Goal: Task Accomplishment & Management: Complete application form

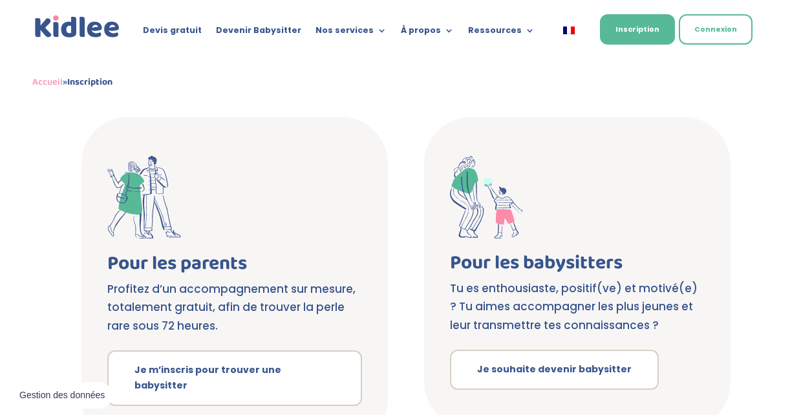
scroll to position [197, 0]
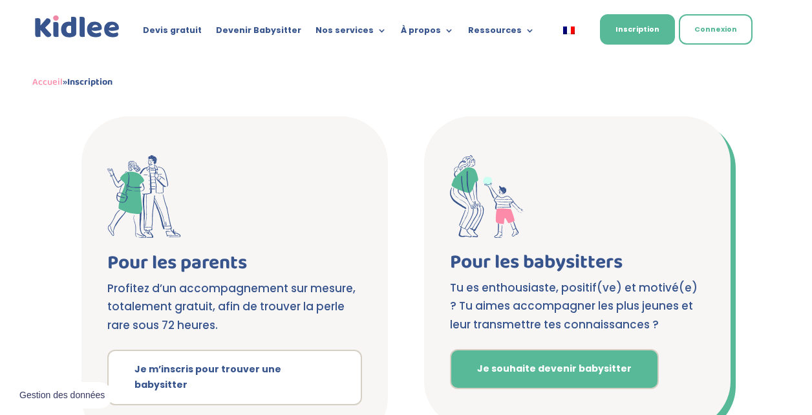
click at [527, 376] on link "Je souhaite devenir babysitter" at bounding box center [554, 369] width 209 height 40
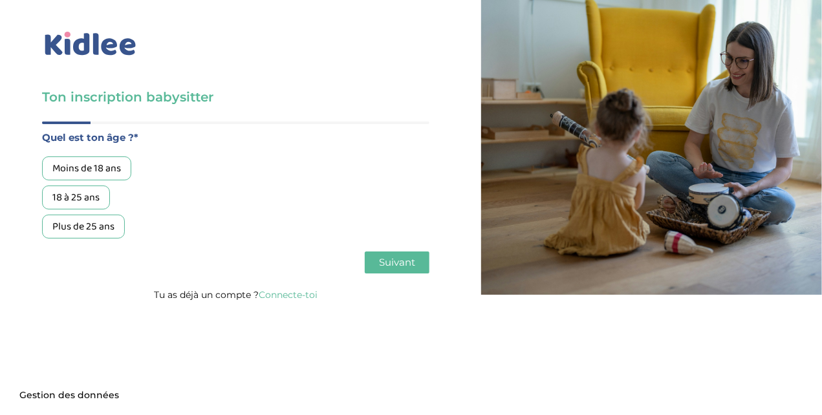
click at [58, 193] on div "18 à 25 ans" at bounding box center [76, 198] width 68 height 24
click at [400, 269] on button "Suivant" at bounding box center [397, 263] width 65 height 22
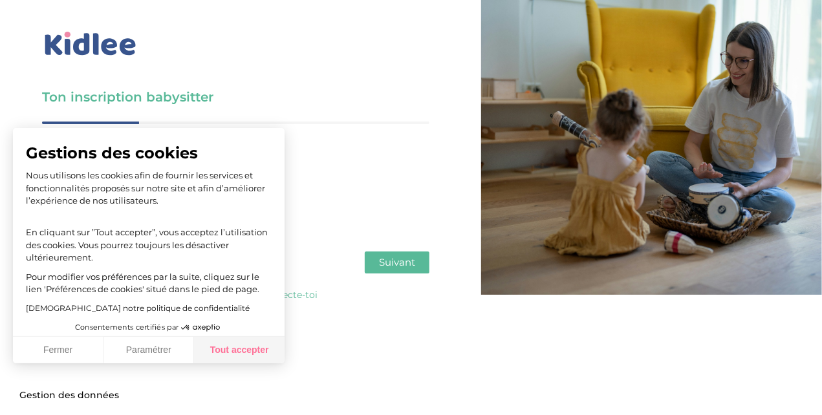
click at [247, 340] on button "Tout accepter" at bounding box center [239, 350] width 91 height 27
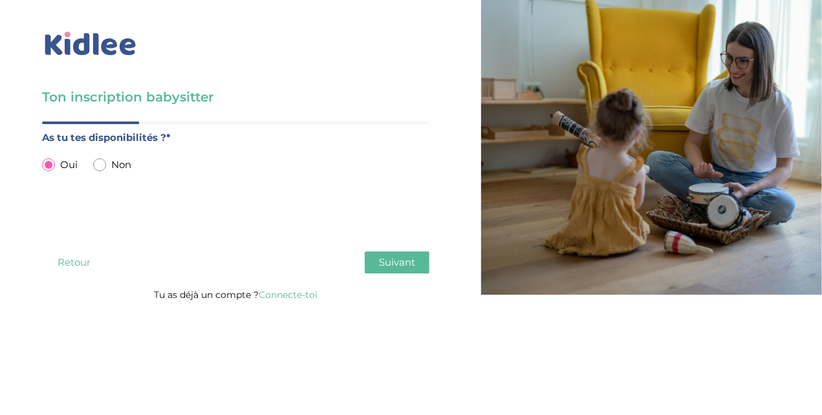
click at [422, 268] on button "Suivant" at bounding box center [397, 263] width 65 height 22
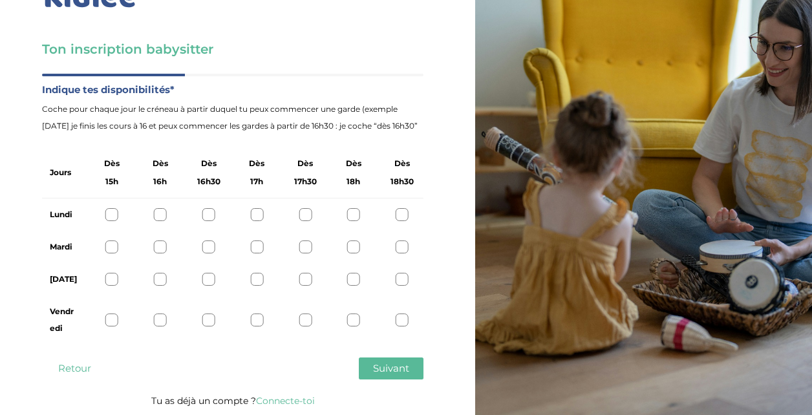
scroll to position [49, 0]
click at [306, 321] on div at bounding box center [305, 319] width 13 height 13
click at [350, 318] on div at bounding box center [353, 319] width 13 height 13
click at [400, 320] on div at bounding box center [402, 319] width 13 height 13
click at [305, 320] on div at bounding box center [305, 319] width 13 height 13
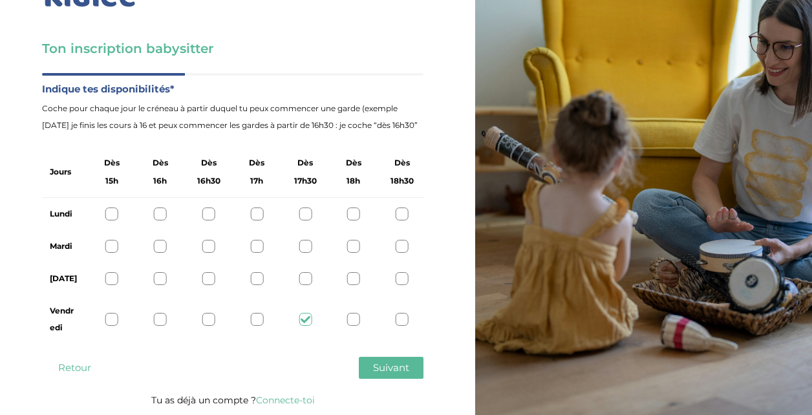
click at [354, 289] on div "Jeudi" at bounding box center [233, 279] width 382 height 32
click at [354, 286] on div "Jeudi" at bounding box center [233, 279] width 382 height 32
click at [353, 280] on div at bounding box center [353, 278] width 13 height 13
click at [351, 277] on icon at bounding box center [354, 279] width 10 height 10
click at [398, 281] on div at bounding box center [402, 278] width 13 height 13
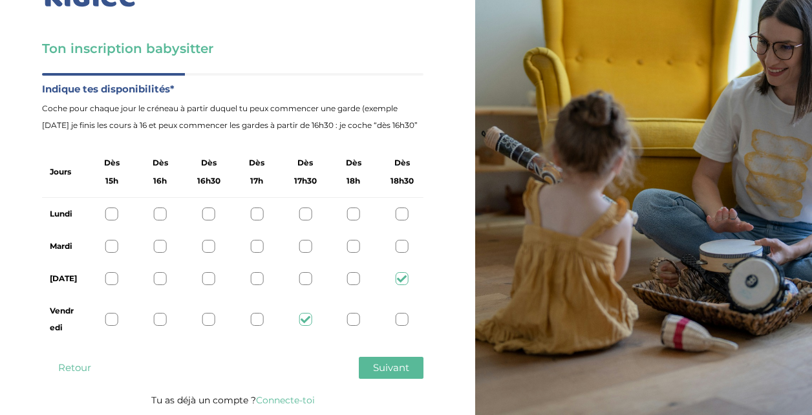
click at [400, 246] on div at bounding box center [402, 246] width 13 height 13
click at [113, 213] on div at bounding box center [111, 214] width 13 height 13
click at [382, 371] on span "Suivant" at bounding box center [391, 368] width 36 height 12
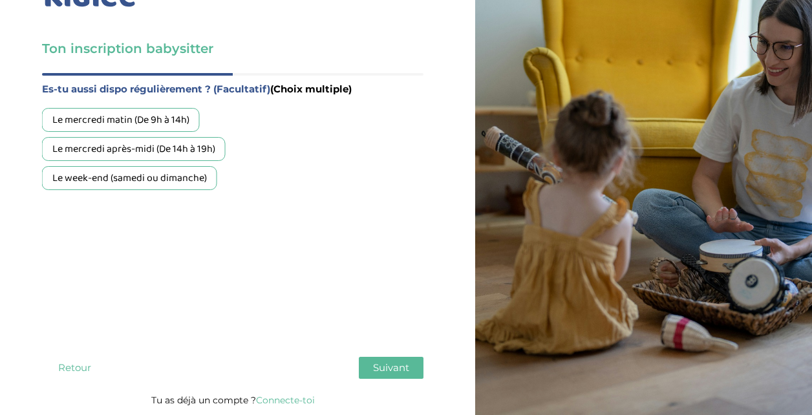
click at [157, 185] on div "Le week-end (samedi ou dimanche)" at bounding box center [129, 178] width 175 height 24
click at [391, 364] on span "Suivant" at bounding box center [391, 368] width 36 height 12
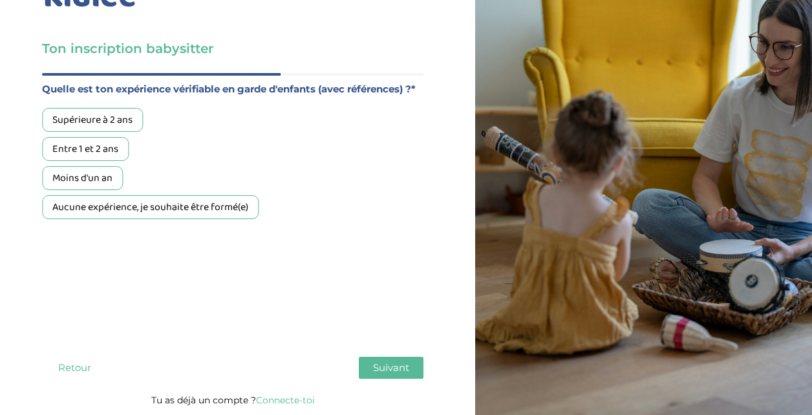
click at [359, 357] on button "Suivant" at bounding box center [391, 368] width 65 height 22
click at [191, 213] on div "Aucune expérience, je souhaite être formé(e)" at bounding box center [150, 207] width 217 height 24
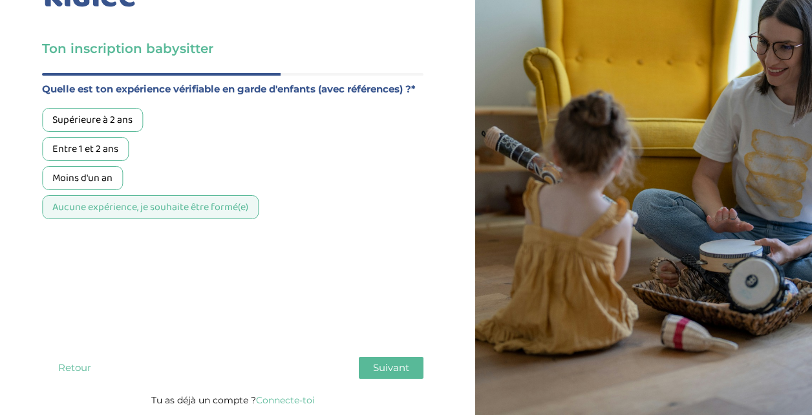
click at [390, 363] on span "Suivant" at bounding box center [391, 368] width 36 height 12
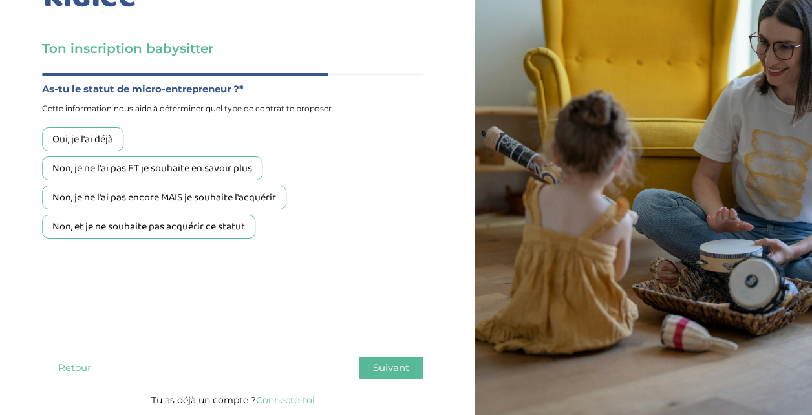
click at [390, 363] on span "Suivant" at bounding box center [391, 368] width 36 height 12
click at [278, 313] on div "As-tu le statut de micro-entrepreneur ?* Cette information nous aide à détermin…" at bounding box center [233, 212] width 382 height 263
click at [149, 231] on div "Non, et je ne souhaite pas acquérir ce statut" at bounding box center [148, 227] width 213 height 24
click at [389, 366] on span "Suivant" at bounding box center [391, 368] width 36 height 12
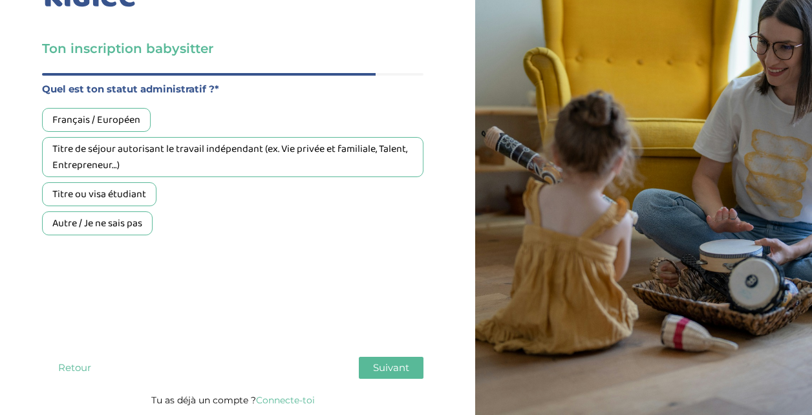
click at [125, 116] on div "Français / Européen" at bounding box center [96, 120] width 109 height 24
click at [388, 364] on span "Suivant" at bounding box center [391, 368] width 36 height 12
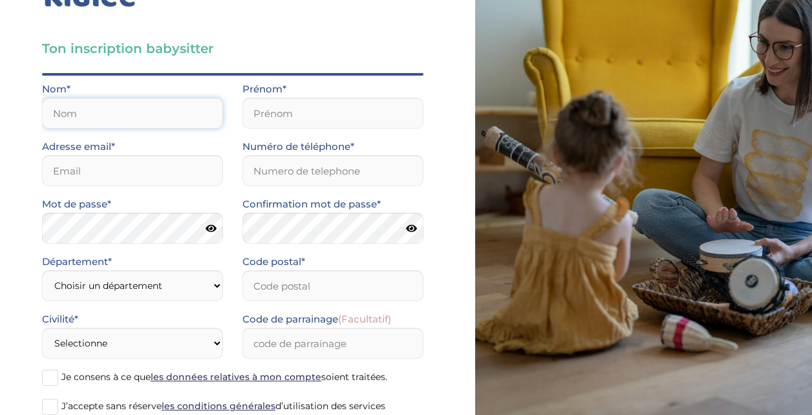
click at [168, 114] on input "text" at bounding box center [132, 113] width 181 height 31
type input "a"
type input "Ancelin"
click at [286, 122] on input "text" at bounding box center [333, 113] width 181 height 31
type input "Alyssa"
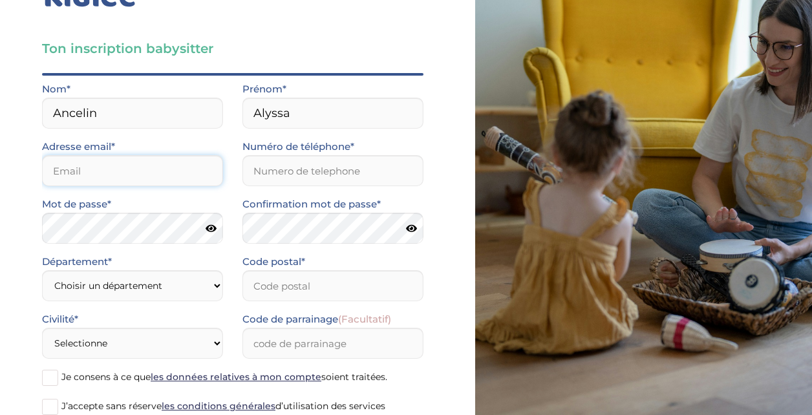
click at [160, 165] on input "email" at bounding box center [132, 170] width 181 height 31
type input "ancelinalyssa2@gmail.com"
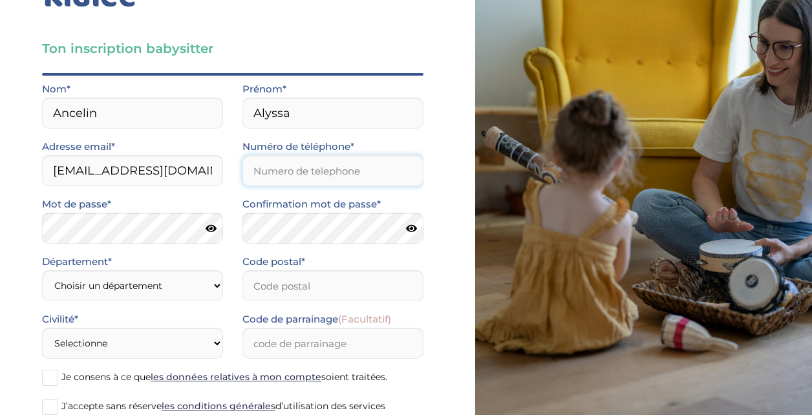
type input "0658211409"
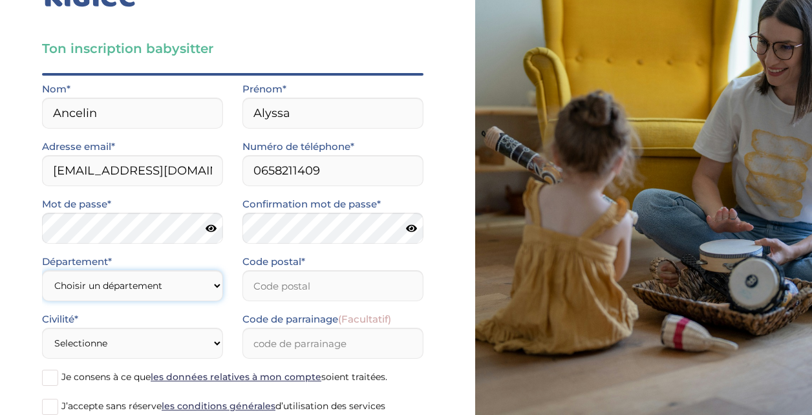
click at [210, 282] on select "Choisir un département Paris (75) Hauts-de-Seine (92) Yvelines (78) Val-de-Marn…" at bounding box center [132, 285] width 181 height 31
select select "0"
click at [42, 270] on select "Choisir un département Paris (75) Hauts-de-Seine (92) Yvelines (78) Val-de-Marn…" at bounding box center [132, 285] width 181 height 31
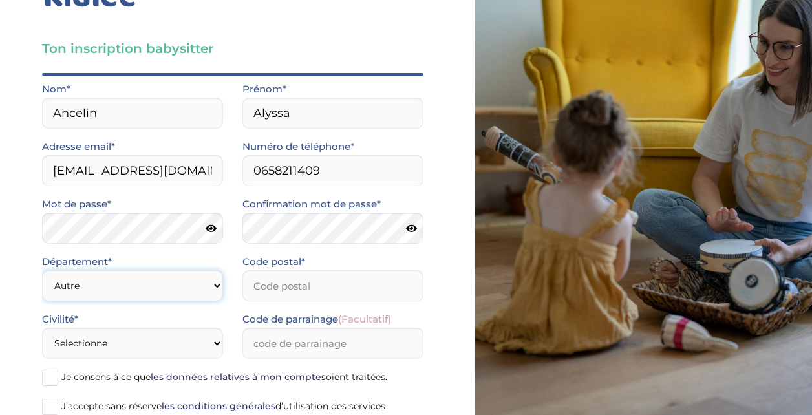
click at [206, 288] on select "Choisir un département Paris (75) Hauts-de-Seine (92) Yvelines (78) Val-de-Marn…" at bounding box center [132, 285] width 181 height 31
click at [42, 270] on select "Choisir un département Paris (75) Hauts-de-Seine (92) Yvelines (78) Val-de-Marn…" at bounding box center [132, 285] width 181 height 31
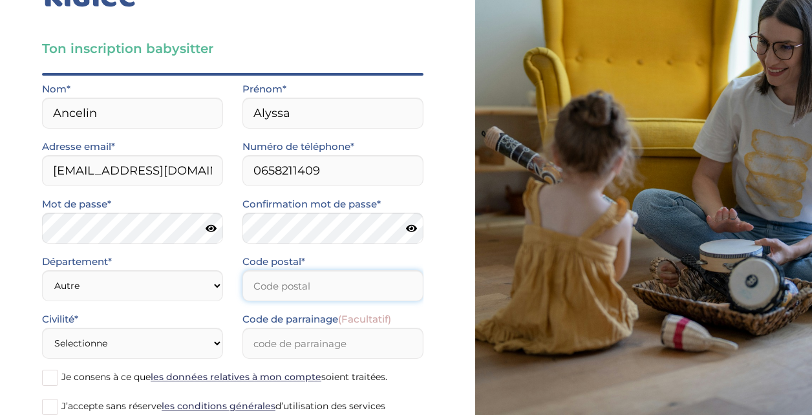
click at [320, 286] on input "Code postal*" at bounding box center [333, 285] width 181 height 31
type input "51100"
click at [456, 329] on div "Ton inscription babysitter Merci de vérifier que tous les champs sont remplis a…" at bounding box center [232, 231] width 485 height 561
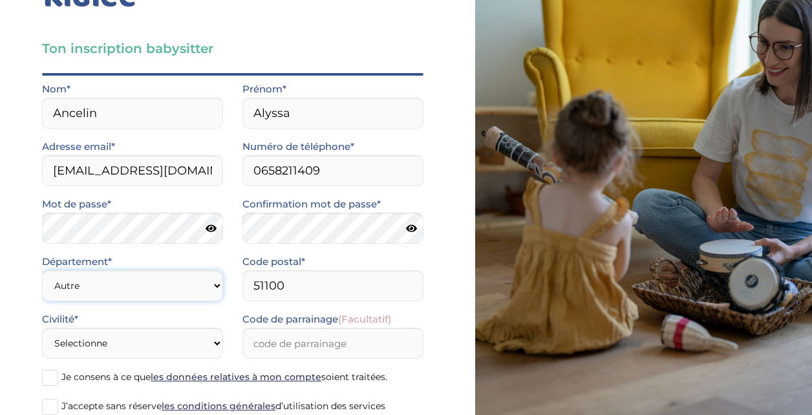
click at [208, 285] on select "Choisir un département Paris (75) Hauts-de-Seine (92) Yvelines (78) Val-de-Marn…" at bounding box center [132, 285] width 181 height 31
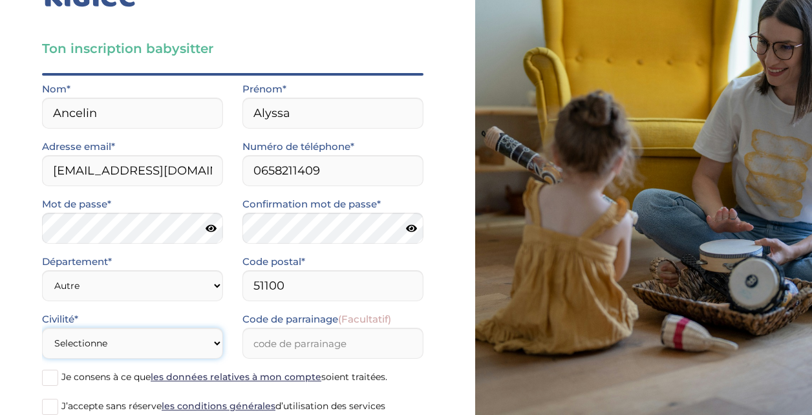
click at [199, 351] on select "Selectionne Mr Mme" at bounding box center [132, 343] width 181 height 31
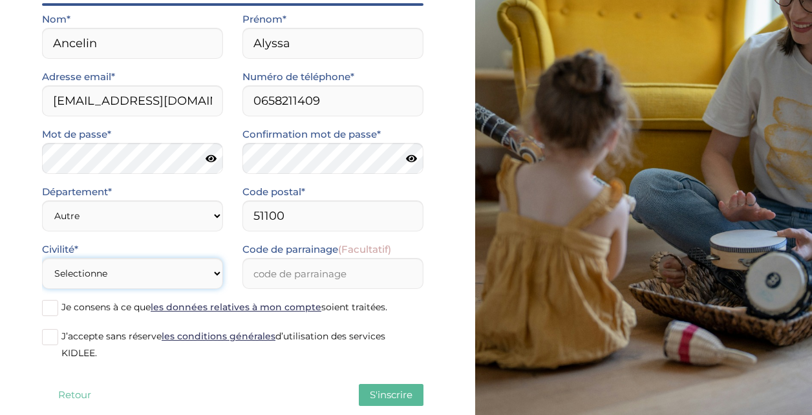
scroll to position [119, 0]
click at [171, 264] on select "Selectionne Mr Mme" at bounding box center [132, 272] width 181 height 31
select select "1"
click at [42, 257] on select "Selectionne Mr Mme" at bounding box center [132, 272] width 181 height 31
click at [298, 281] on input "Code de parrainage (Facultatif)" at bounding box center [333, 272] width 181 height 31
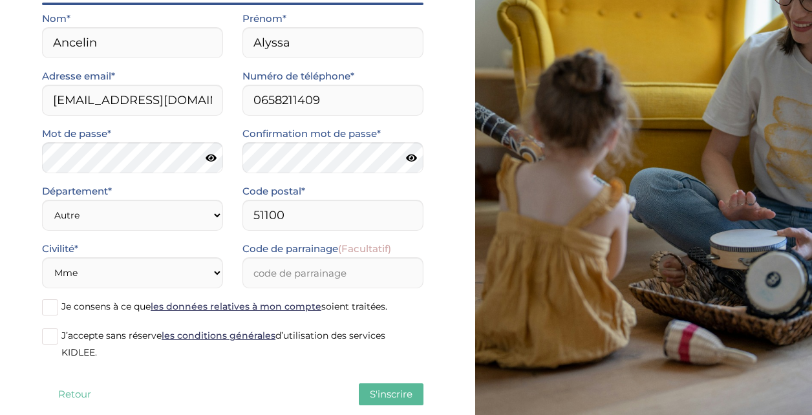
click at [48, 305] on span at bounding box center [50, 307] width 16 height 16
click at [0, 0] on input "Je consens à ce que les données relatives à mon compte soient traitées." at bounding box center [0, 0] width 0 height 0
click at [48, 334] on span at bounding box center [50, 337] width 16 height 16
click at [0, 0] on input "J’accepte sans réserve les conditions générales d’utilisation des services KIDL…" at bounding box center [0, 0] width 0 height 0
click at [376, 398] on span "S'inscrire" at bounding box center [391, 394] width 43 height 12
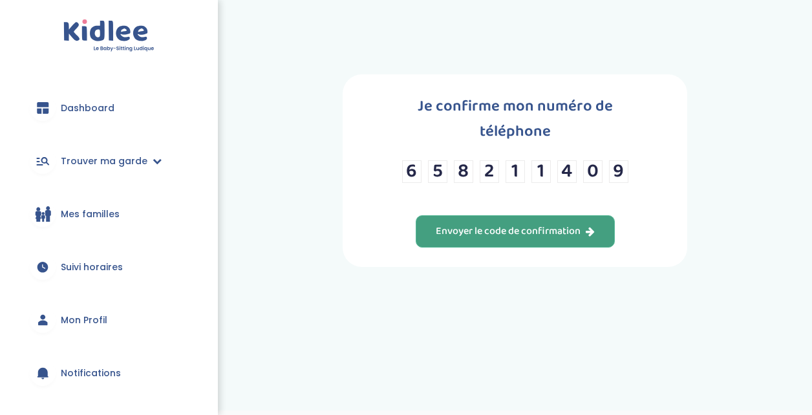
click at [515, 224] on div "Envoyer le code de confirmation" at bounding box center [515, 231] width 159 height 15
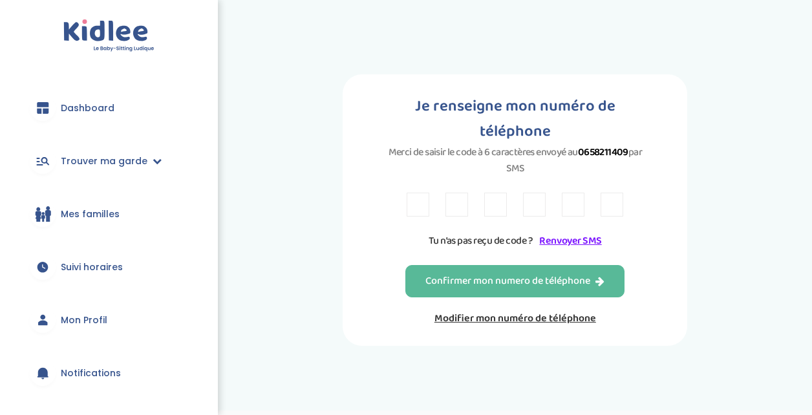
click at [418, 199] on input "text" at bounding box center [418, 205] width 23 height 24
type input "k"
type input "h"
type input "l"
type input "k"
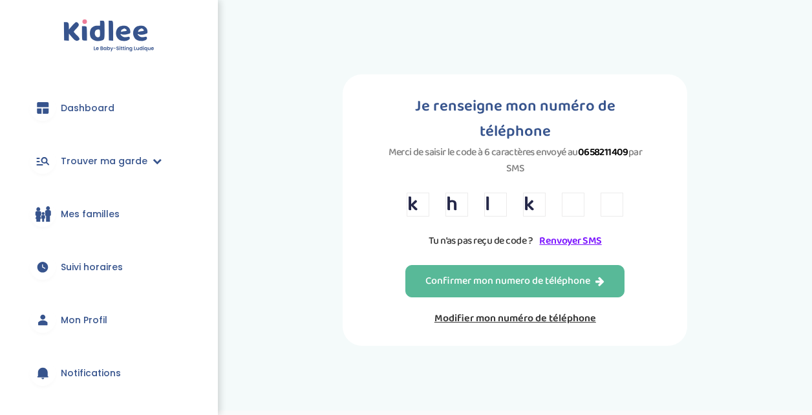
type input "d"
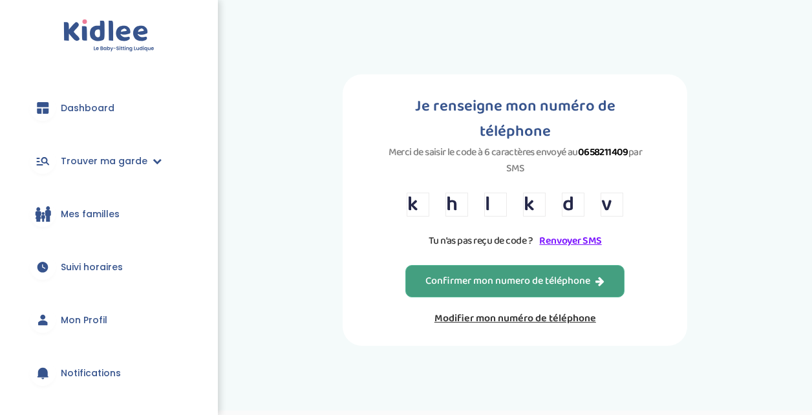
type input "v"
click at [502, 276] on div "Confirmer mon numero de téléphone" at bounding box center [515, 281] width 179 height 15
